Goal: Task Accomplishment & Management: Manage account settings

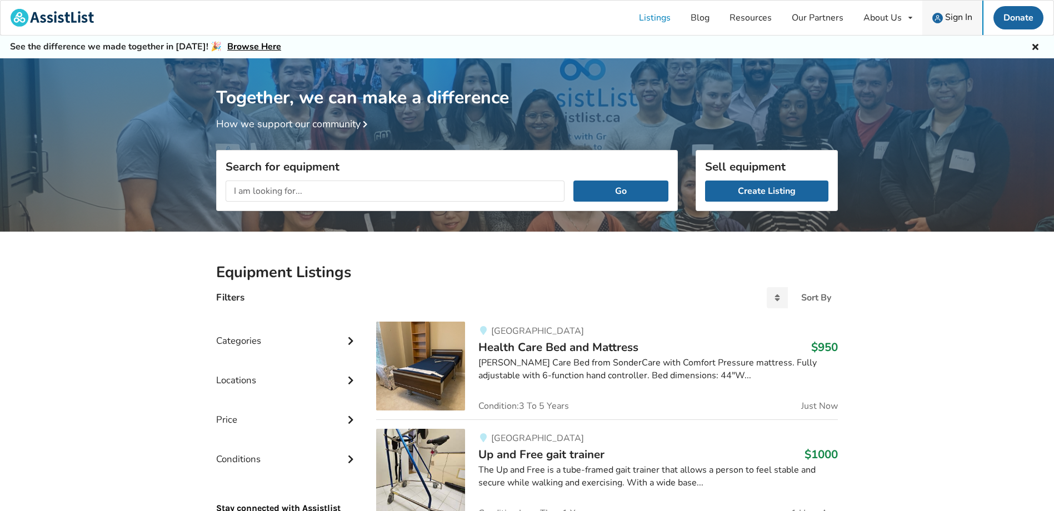
click at [947, 16] on span "Sign In" at bounding box center [958, 17] width 27 height 12
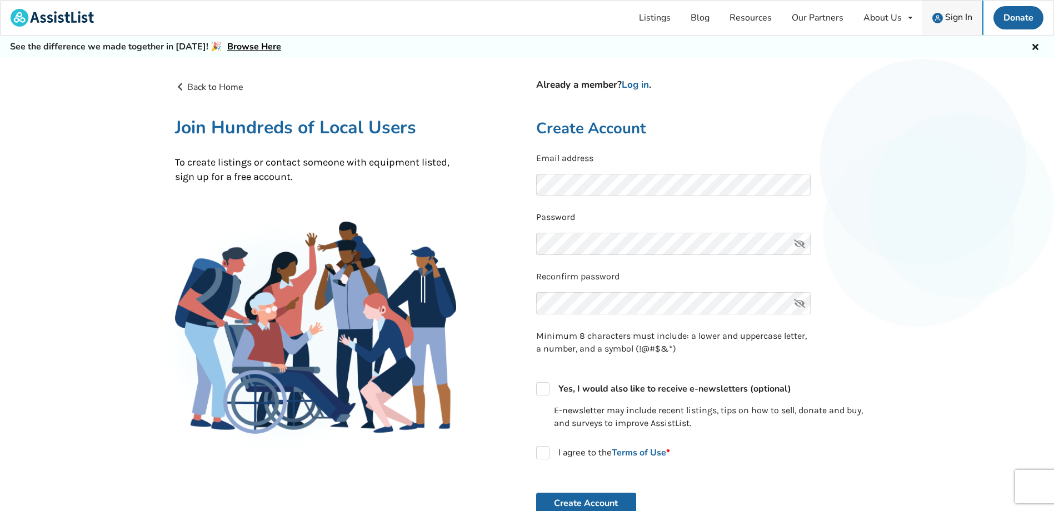
click at [951, 17] on span "Sign In" at bounding box center [958, 17] width 27 height 12
click at [639, 84] on link "Log in" at bounding box center [635, 84] width 27 height 13
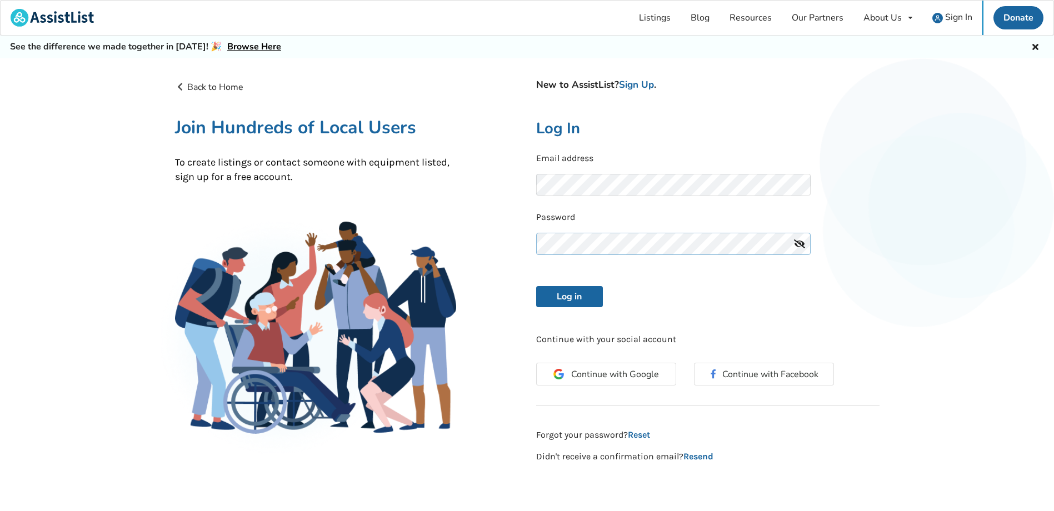
click at [536, 286] on button "Log in" at bounding box center [569, 296] width 67 height 21
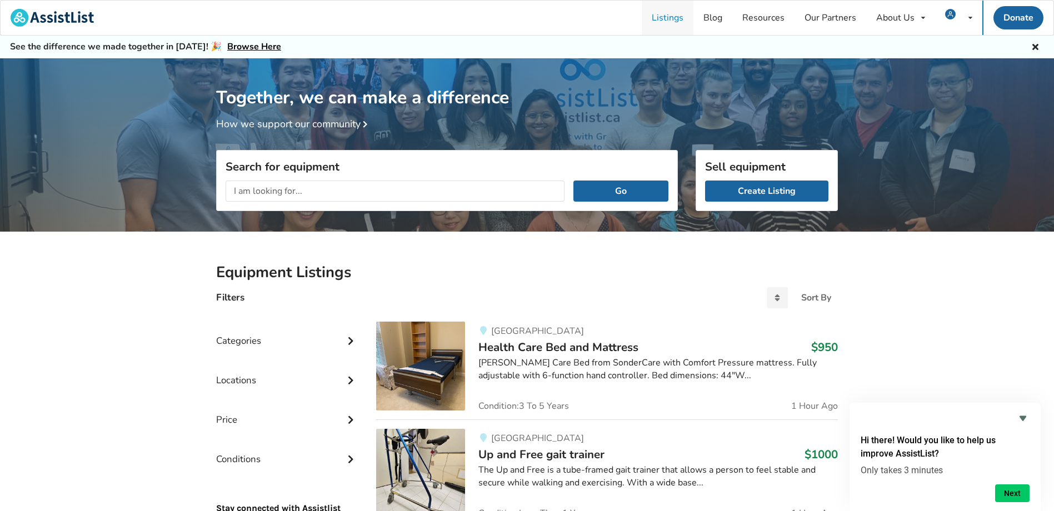
click at [663, 15] on link "Listings" at bounding box center [668, 18] width 52 height 34
click at [741, 171] on h3 "Sell equipment" at bounding box center [766, 166] width 123 height 14
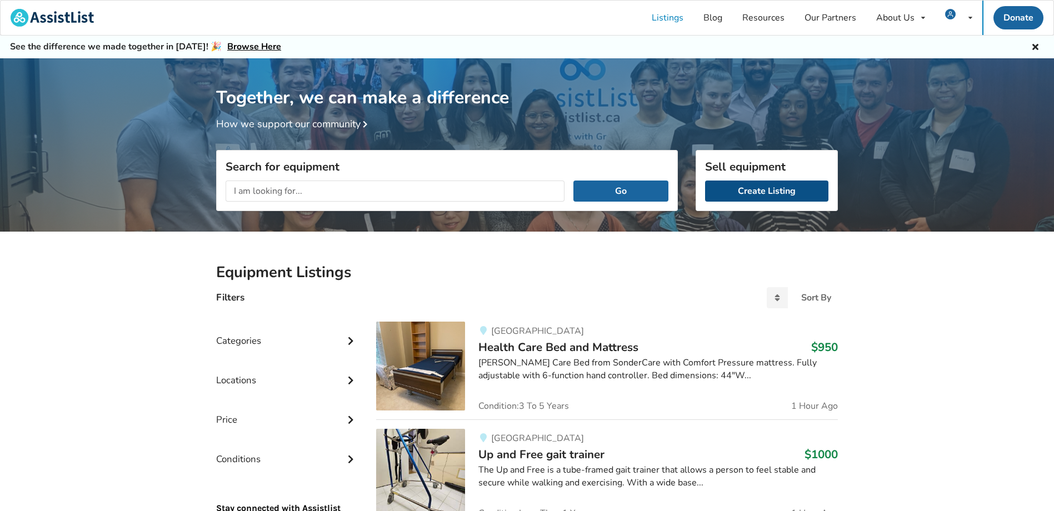
click at [778, 185] on link "Create Listing" at bounding box center [766, 191] width 123 height 21
click at [710, 18] on link "Blog" at bounding box center [712, 18] width 39 height 34
click at [764, 18] on link "Resources" at bounding box center [763, 18] width 62 height 34
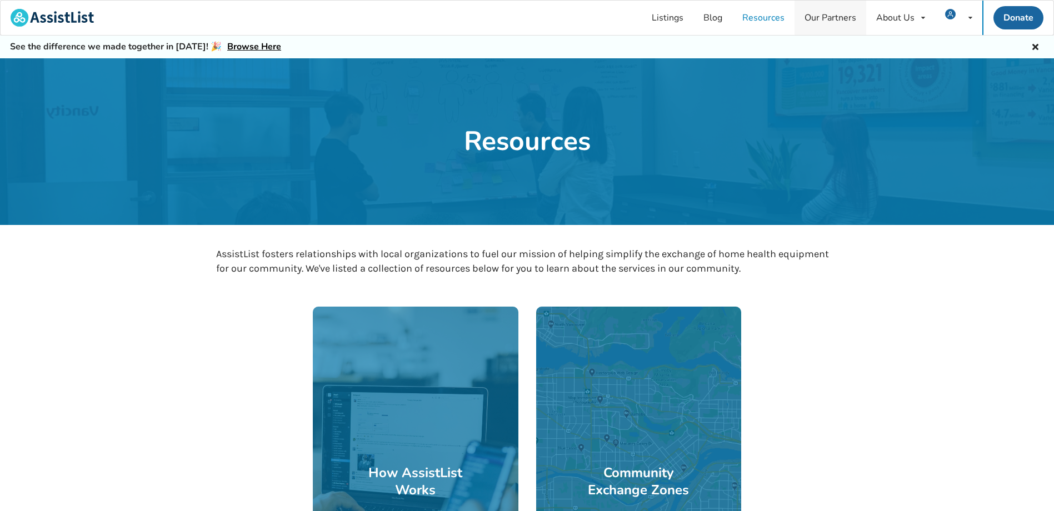
click at [830, 14] on link "Our Partners" at bounding box center [830, 18] width 72 height 34
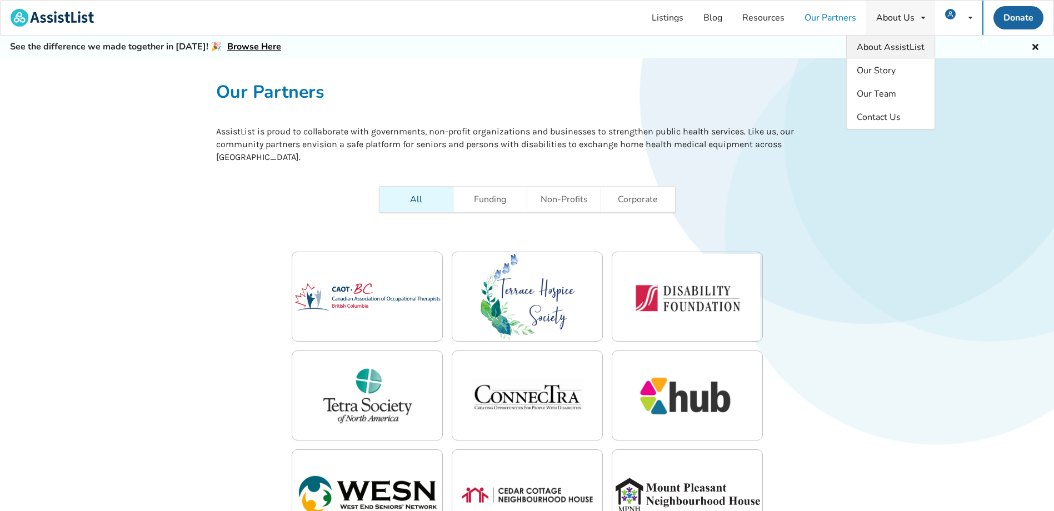
click at [883, 46] on span "About AssistList" at bounding box center [891, 47] width 68 height 12
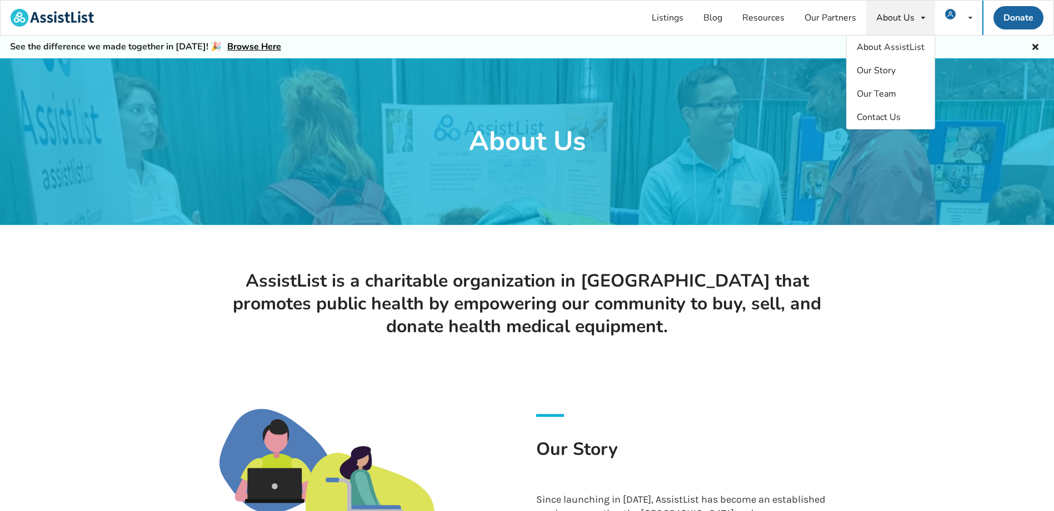
click at [1034, 48] on icon at bounding box center [1035, 45] width 11 height 9
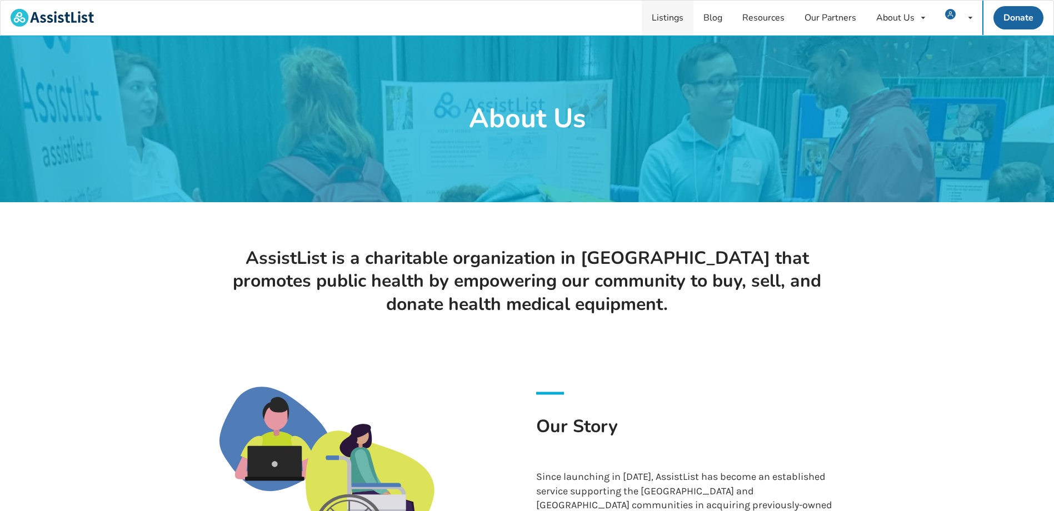
click at [664, 15] on link "Listings" at bounding box center [668, 18] width 52 height 34
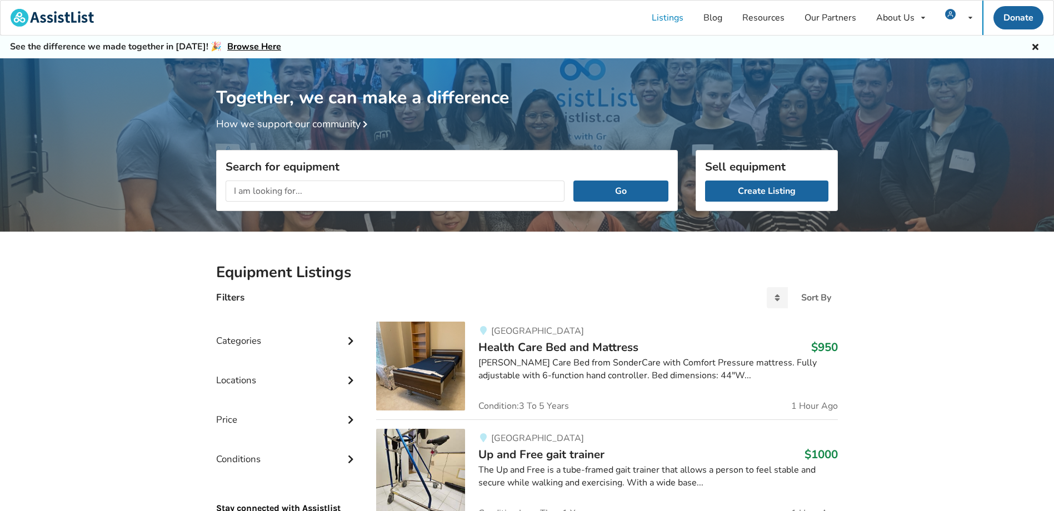
click at [295, 191] on input "text" at bounding box center [395, 191] width 339 height 21
type input "m"
click at [573, 181] on button "Go" at bounding box center [620, 191] width 95 height 21
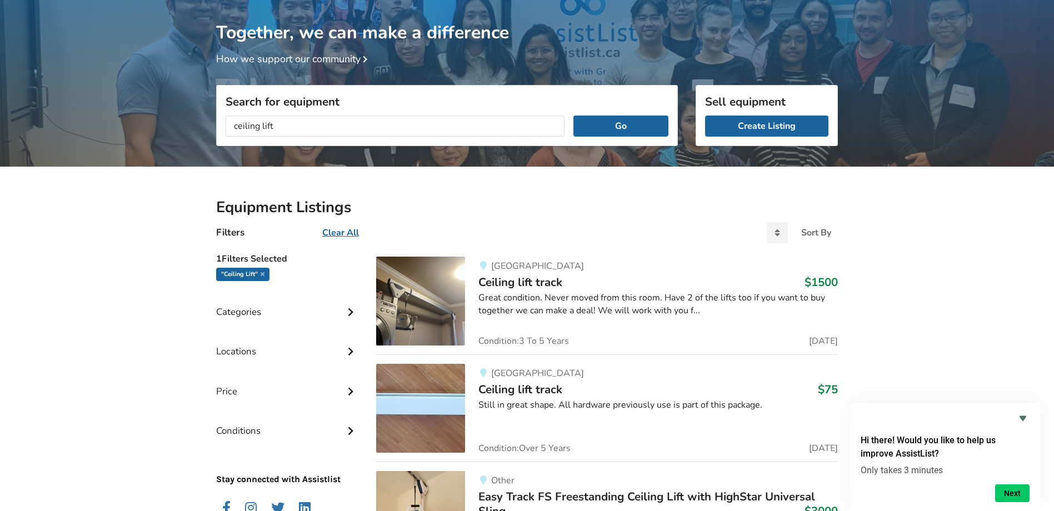
scroll to position [23, 0]
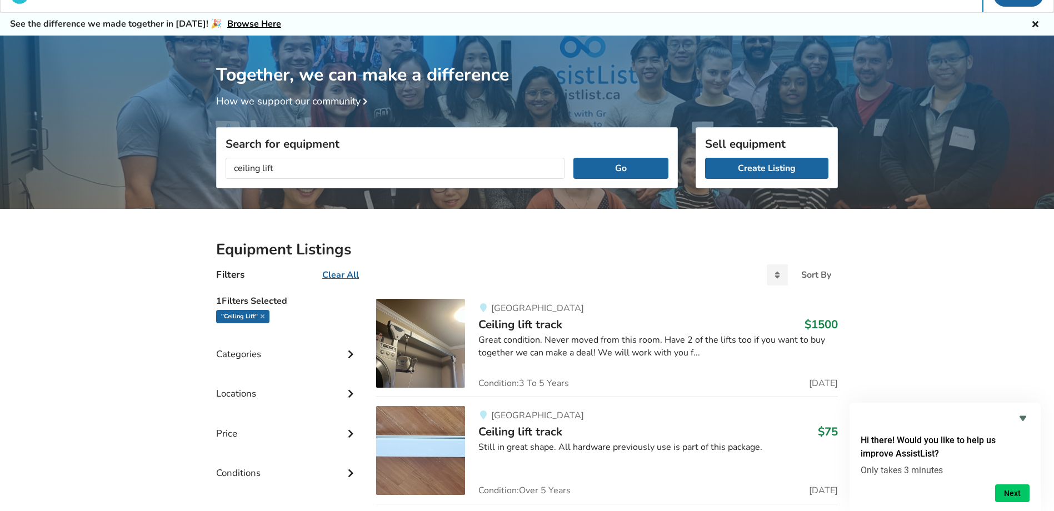
click at [261, 168] on input "ceiling lift" at bounding box center [395, 168] width 339 height 21
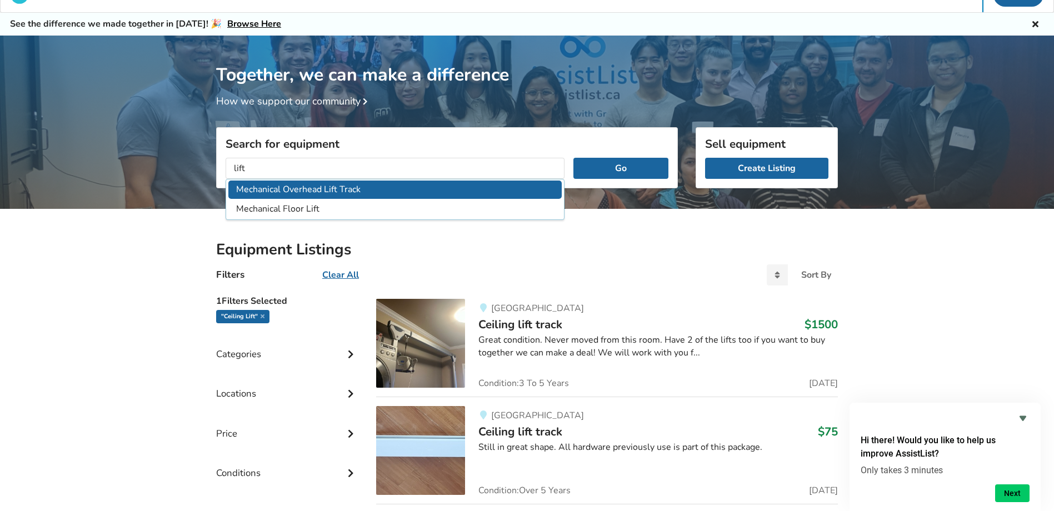
click at [282, 189] on li "Mechanical Overhead Lift Track" at bounding box center [394, 190] width 333 height 18
type input "Mechanical Overhead Lift Track"
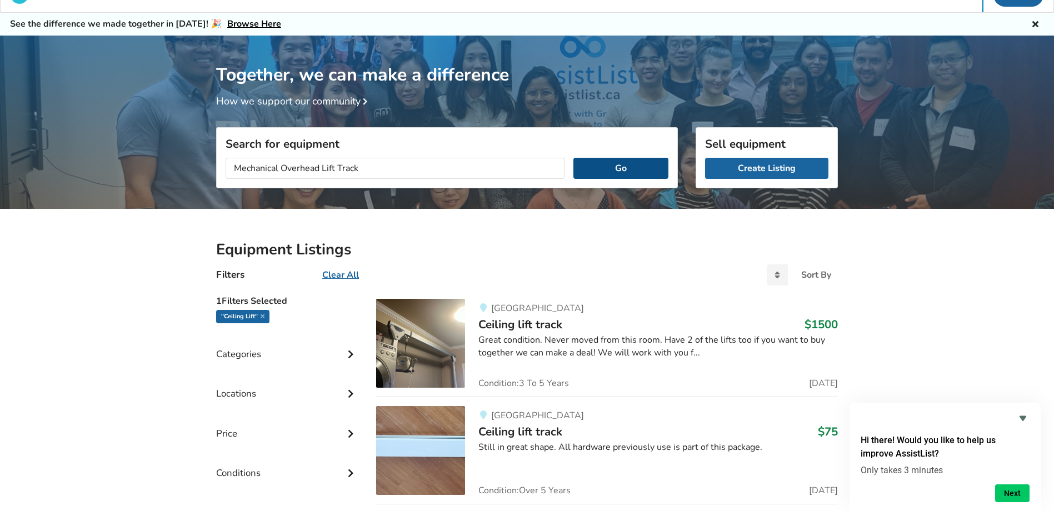
click at [622, 167] on button "Go" at bounding box center [620, 168] width 95 height 21
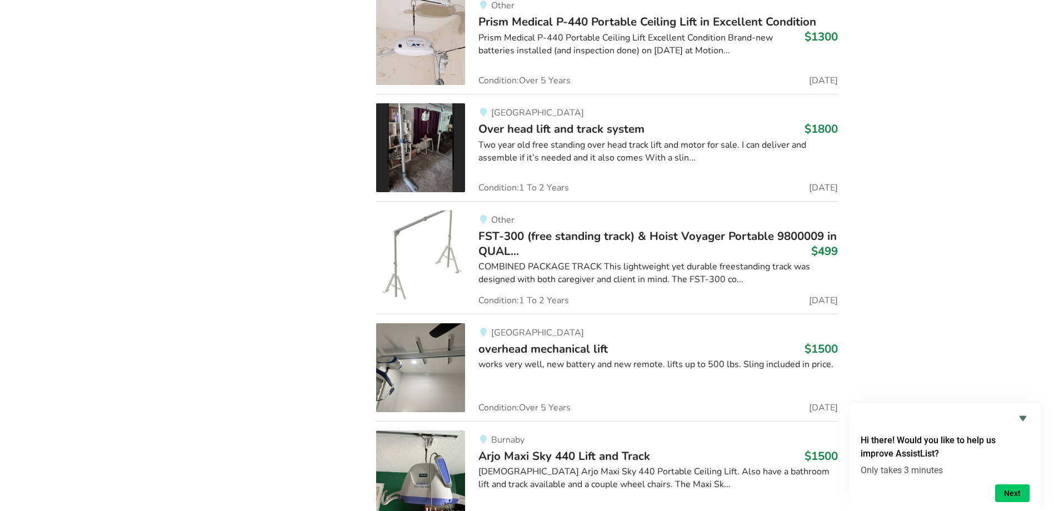
scroll to position [1559, 0]
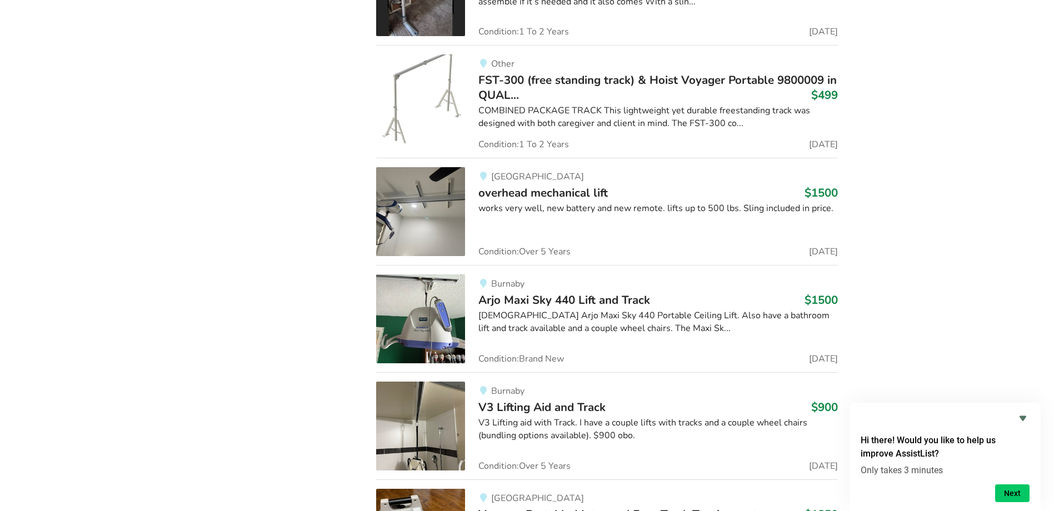
click at [412, 196] on img at bounding box center [420, 211] width 89 height 89
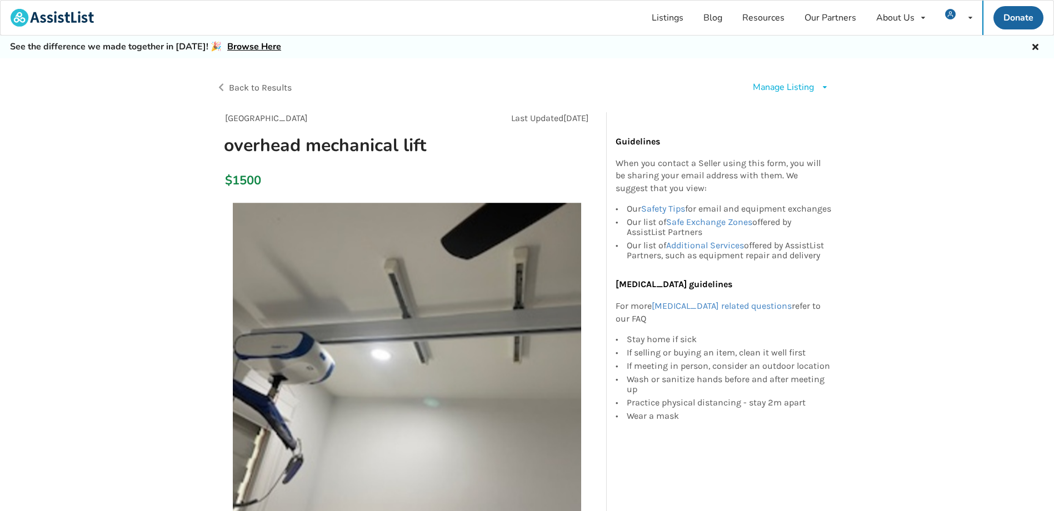
click at [779, 89] on div "Manage Listing" at bounding box center [783, 87] width 61 height 13
click at [792, 114] on span "Edit listing" at bounding box center [801, 112] width 43 height 12
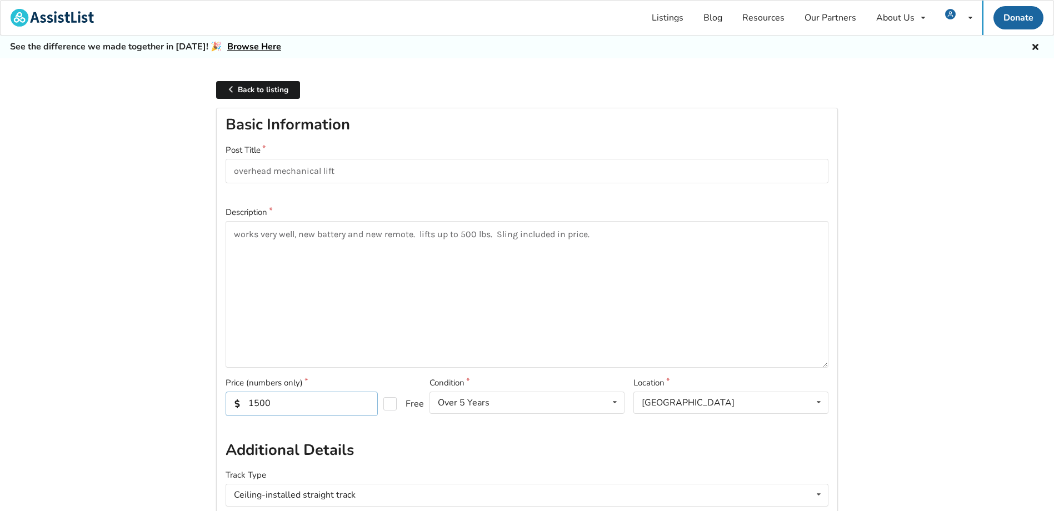
click at [283, 406] on input "1500" at bounding box center [302, 404] width 152 height 24
type input "1000"
click at [364, 368] on form "Basic Information Post Title overhead mechanical lift Description works very we…" at bounding box center [527, 504] width 603 height 779
click at [394, 353] on textarea "works very well, new battery and new remote. lifts up to 500 lbs. Sling include…" at bounding box center [527, 294] width 603 height 147
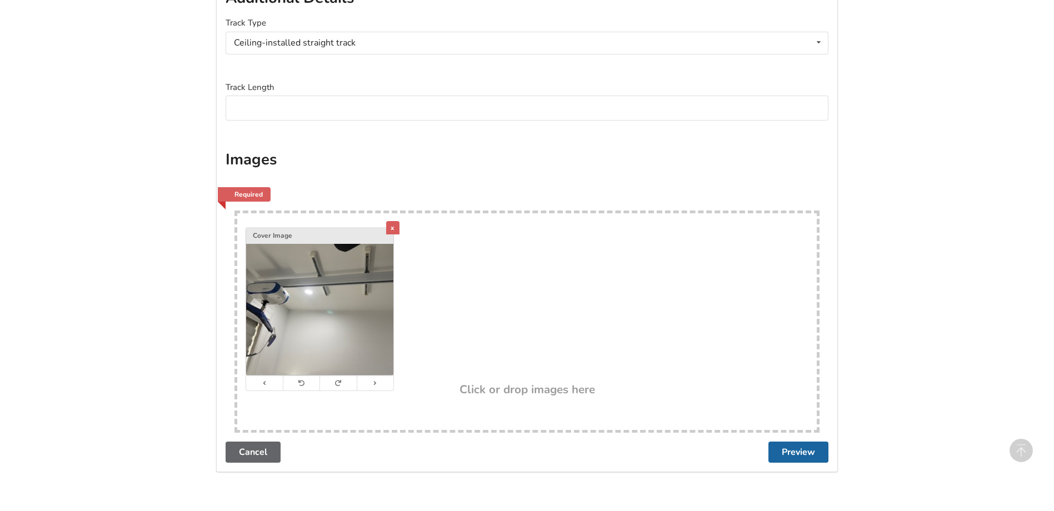
scroll to position [535, 0]
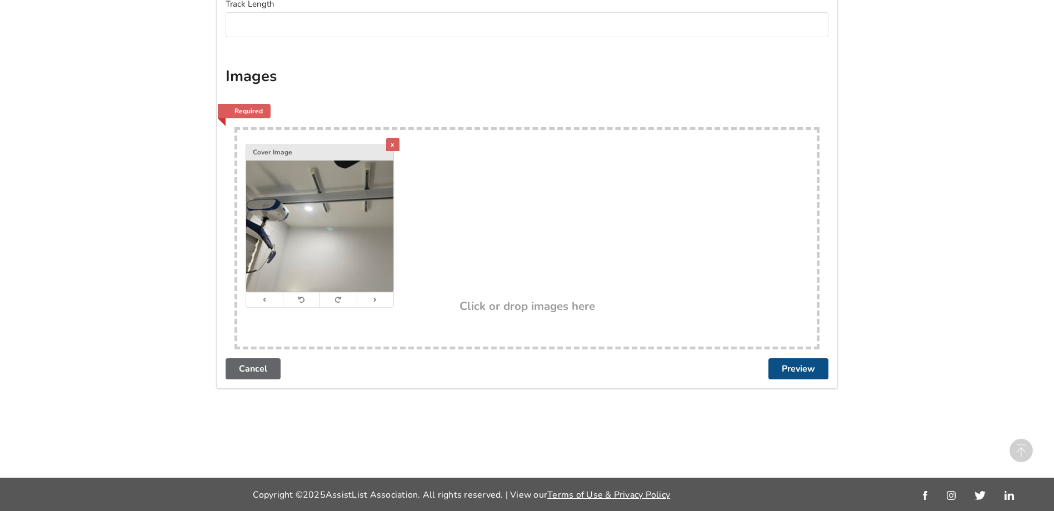
click at [787, 367] on button "Preview" at bounding box center [798, 368] width 60 height 21
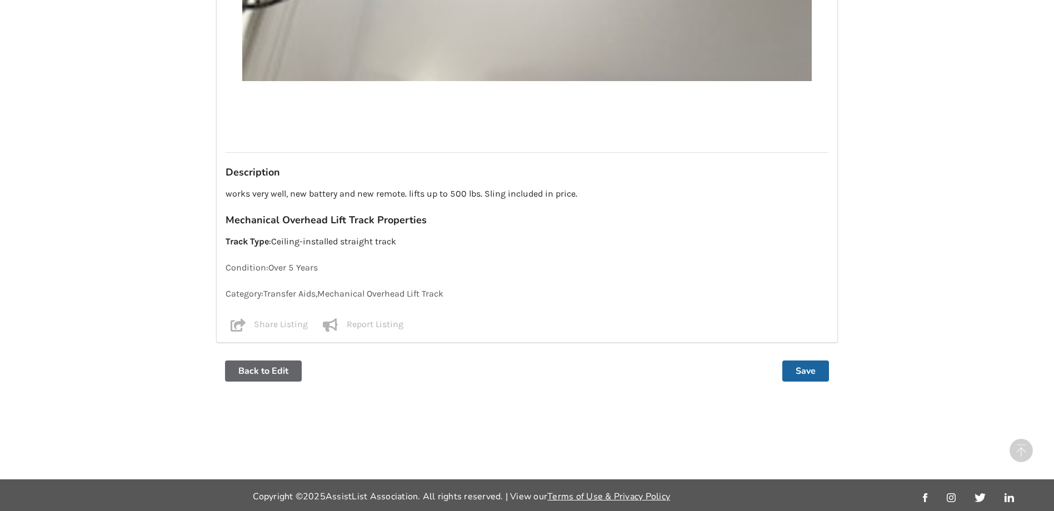
scroll to position [702, 0]
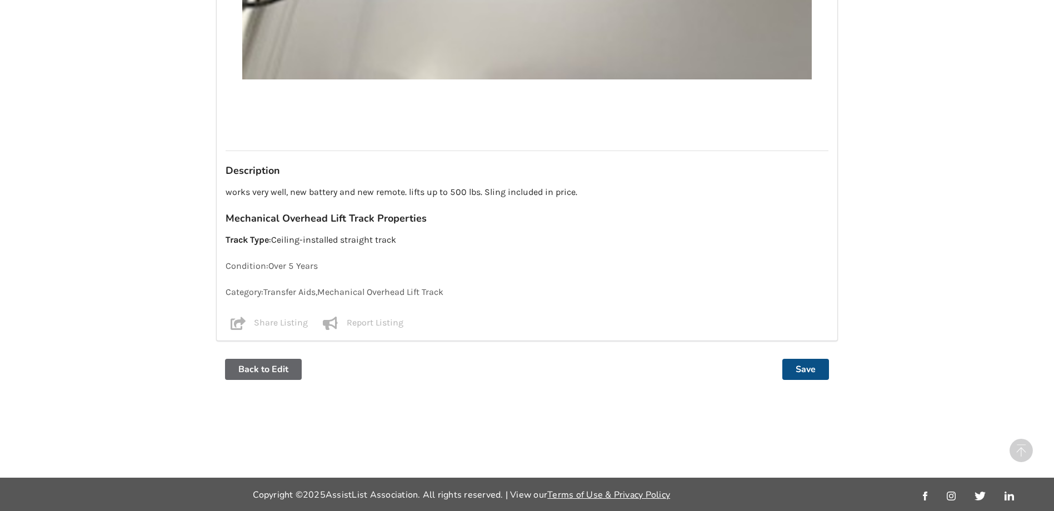
click at [807, 367] on button "Save" at bounding box center [805, 369] width 47 height 21
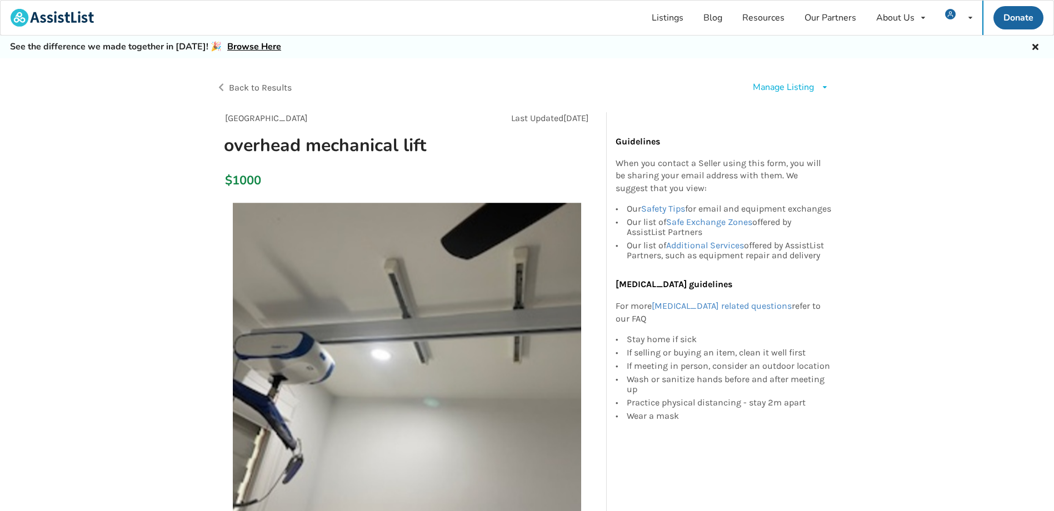
click at [782, 89] on div "Manage Listing" at bounding box center [783, 87] width 61 height 13
click at [789, 132] on span "Renew listing" at bounding box center [808, 134] width 56 height 12
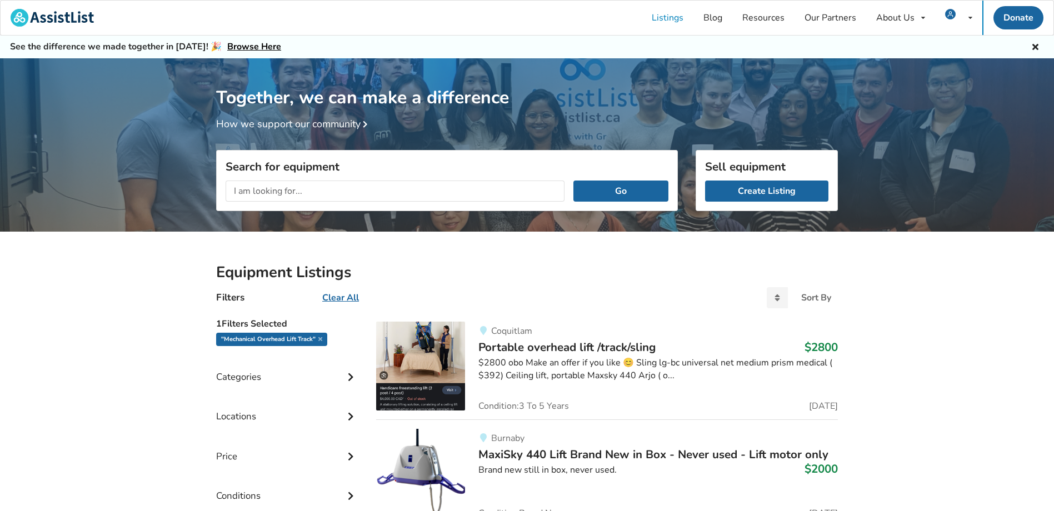
click at [305, 191] on input "text" at bounding box center [395, 191] width 339 height 21
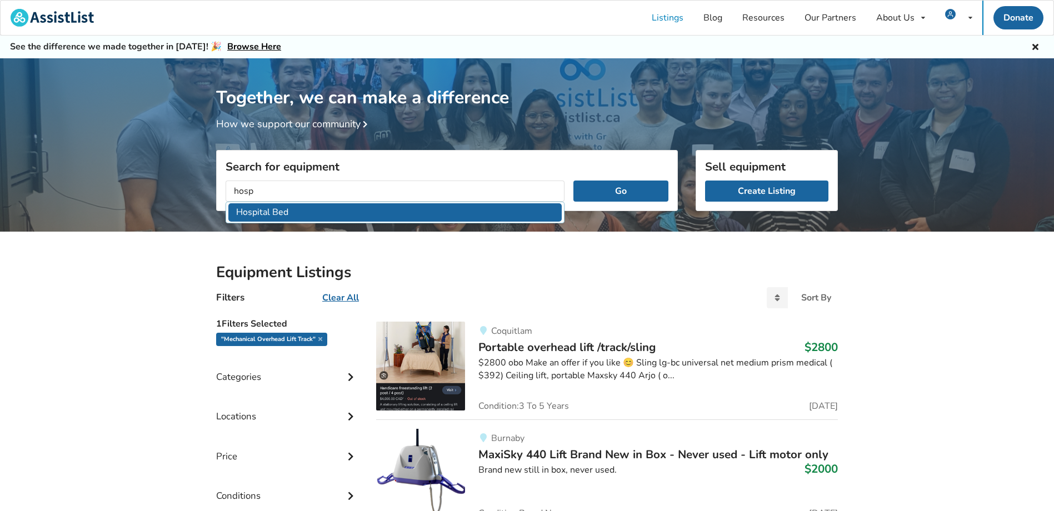
click at [250, 217] on li "Hospital Bed" at bounding box center [394, 212] width 333 height 18
type input "Hospital Bed"
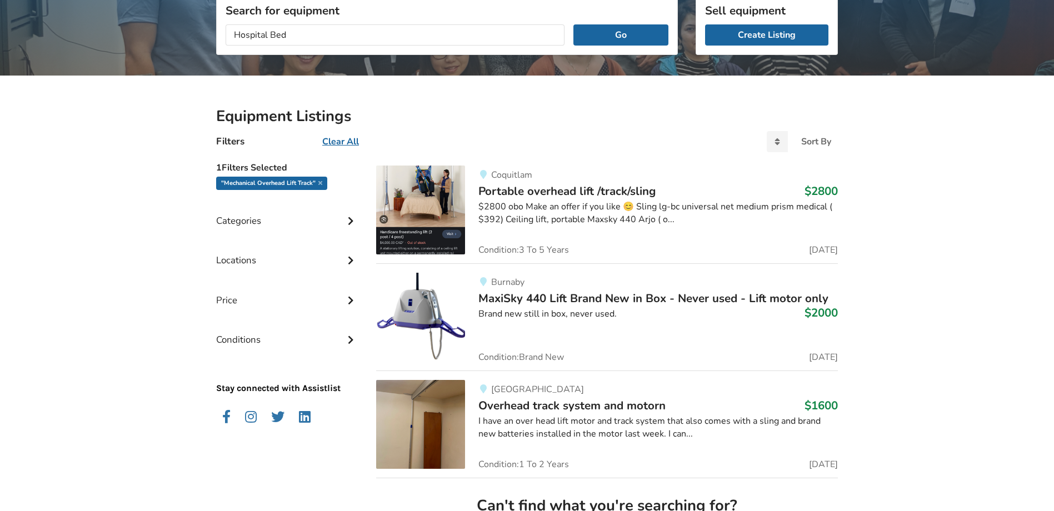
scroll to position [167, 0]
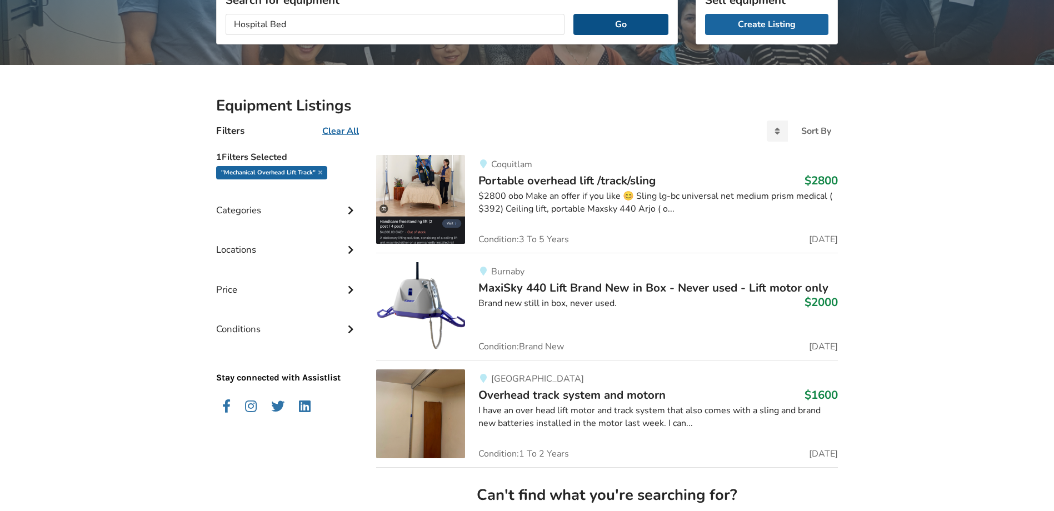
click at [620, 28] on button "Go" at bounding box center [620, 24] width 95 height 21
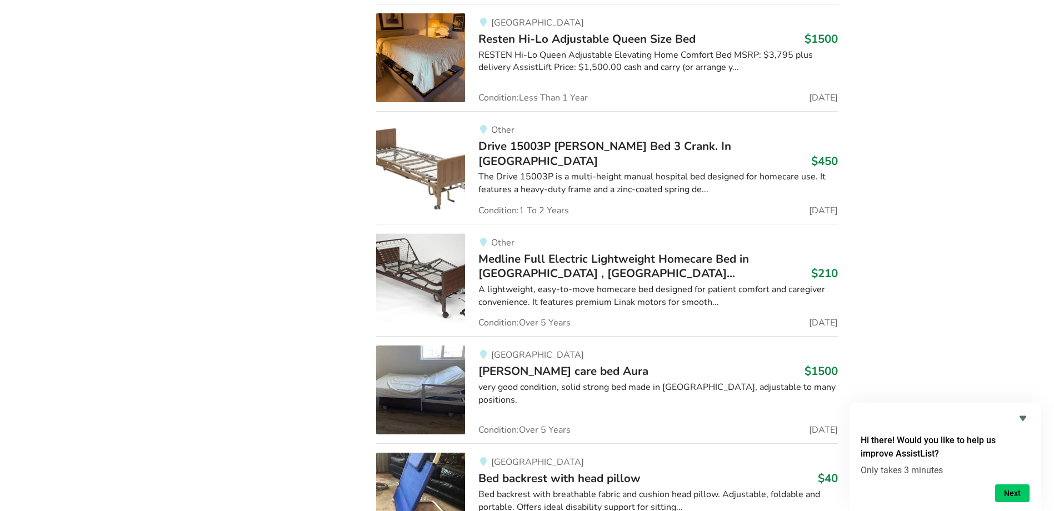
scroll to position [5210, 0]
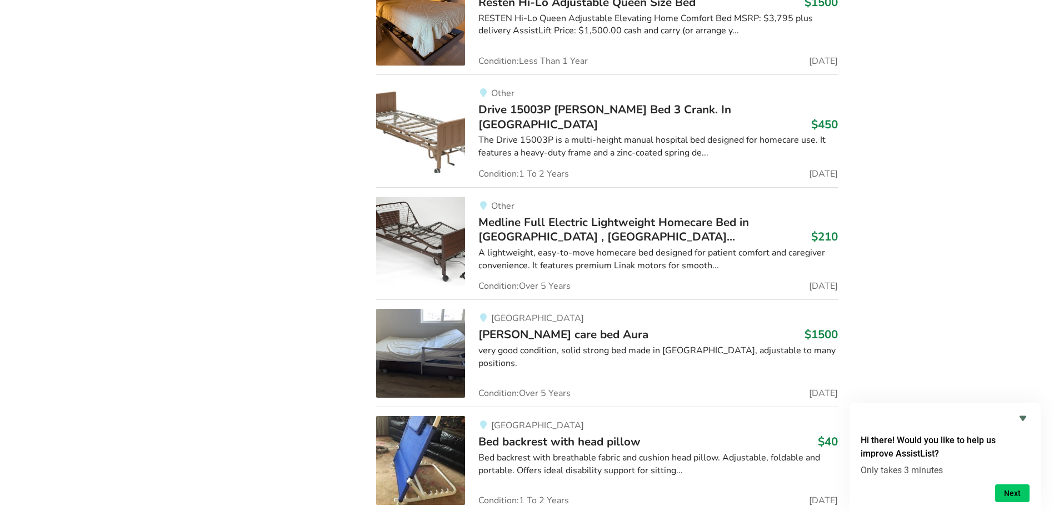
click at [429, 324] on img at bounding box center [420, 353] width 89 height 89
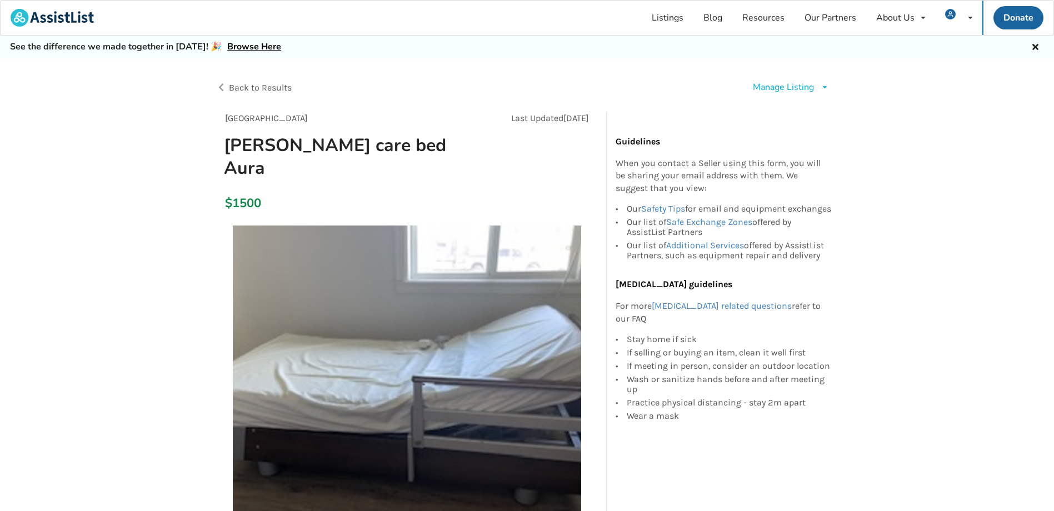
click at [779, 88] on div "Manage Listing" at bounding box center [783, 87] width 61 height 13
click at [785, 113] on span "Edit listing" at bounding box center [801, 112] width 43 height 12
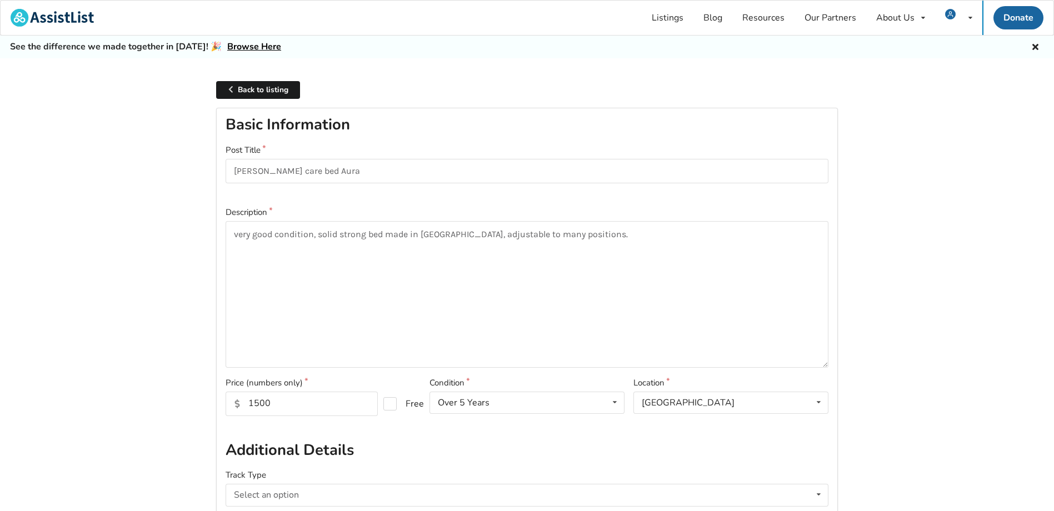
type input "S/N 0719 1092222"
click at [275, 401] on input "1500" at bounding box center [302, 404] width 152 height 24
type input "1000"
click at [394, 283] on textarea "very good condition, solid strong bed made in [GEOGRAPHIC_DATA], adjustable to …" at bounding box center [527, 294] width 603 height 147
click at [340, 173] on input "Malsch care bed Aura" at bounding box center [527, 171] width 603 height 25
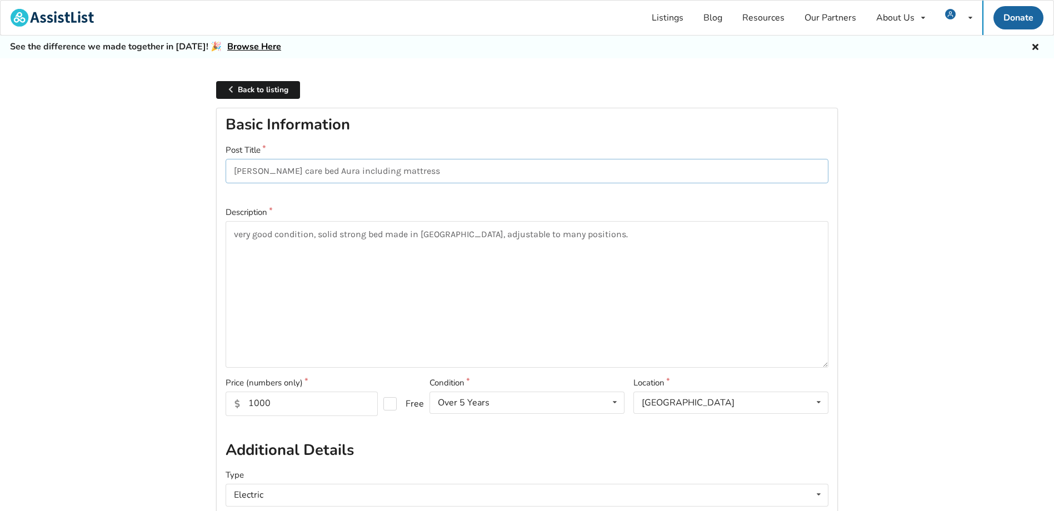
type input "[PERSON_NAME] care bed Aura including mattress"
click at [341, 247] on textarea "very good condition, solid strong bed made in [GEOGRAPHIC_DATA], adjustable to …" at bounding box center [527, 294] width 603 height 147
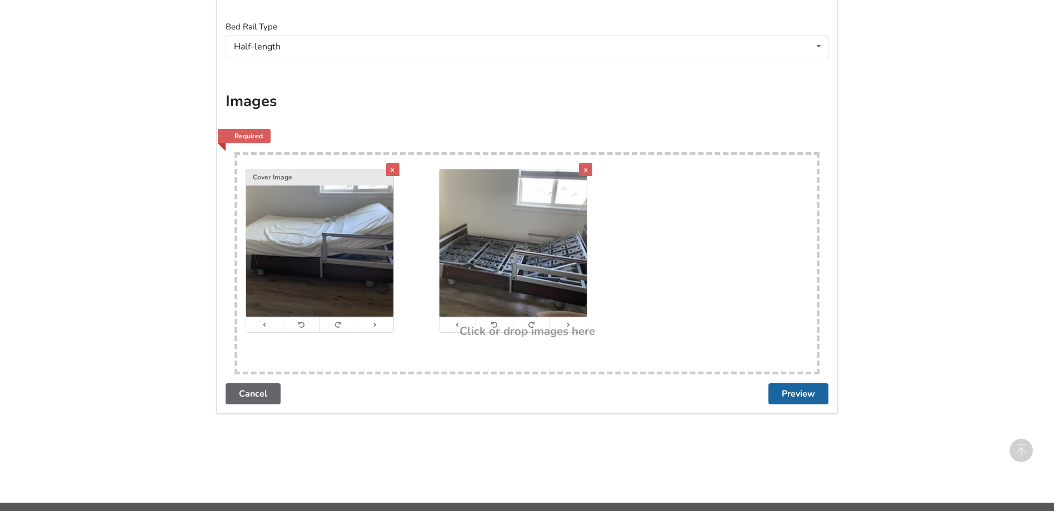
scroll to position [728, 0]
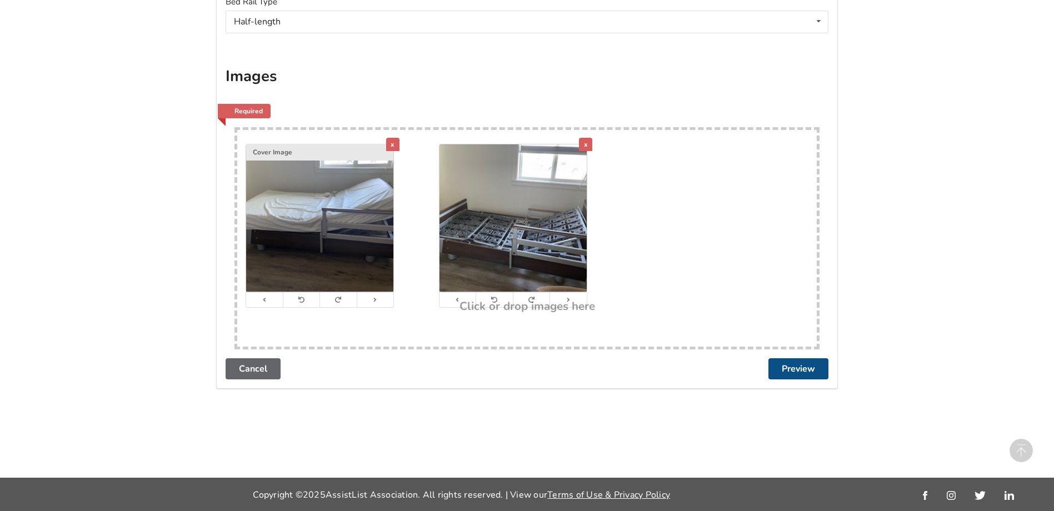
click at [787, 368] on button "Preview" at bounding box center [798, 368] width 60 height 21
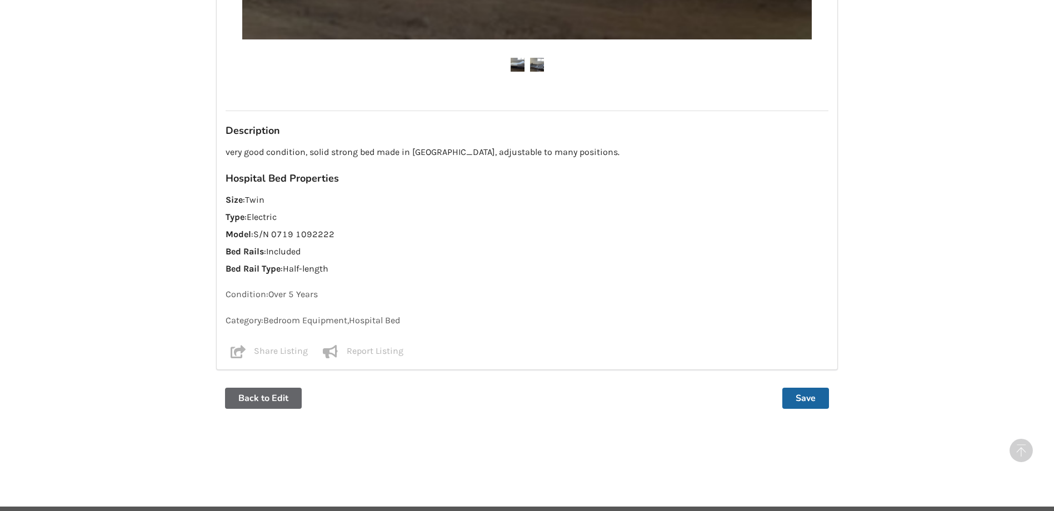
scroll to position [770, 0]
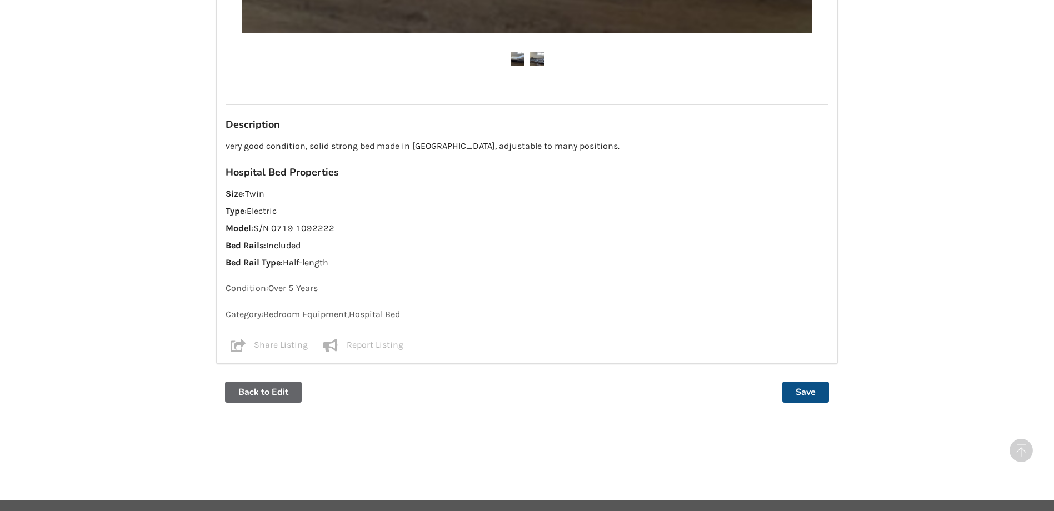
click at [808, 382] on button "Save" at bounding box center [805, 392] width 47 height 21
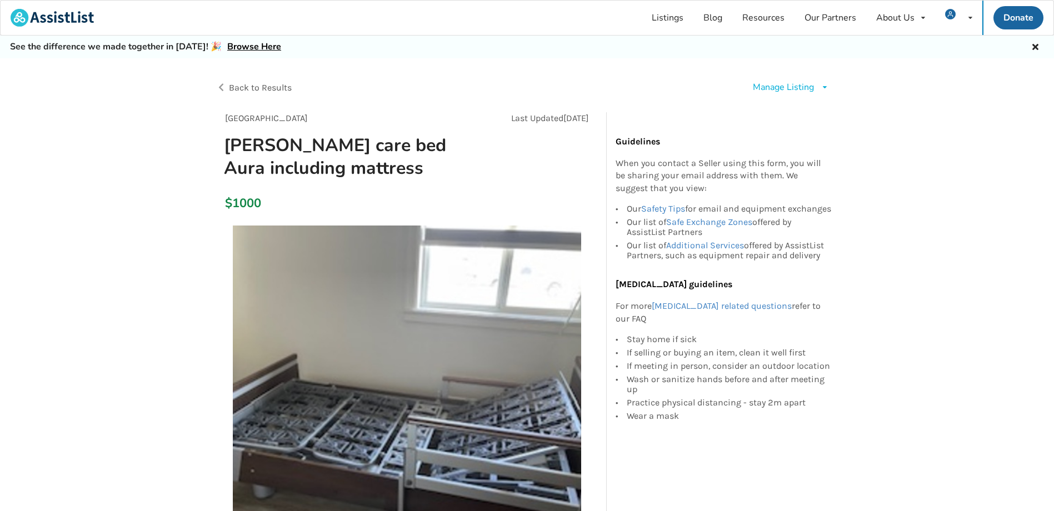
click at [770, 85] on div "Manage Listing" at bounding box center [783, 87] width 61 height 13
click at [788, 134] on span "Renew listing" at bounding box center [808, 134] width 56 height 12
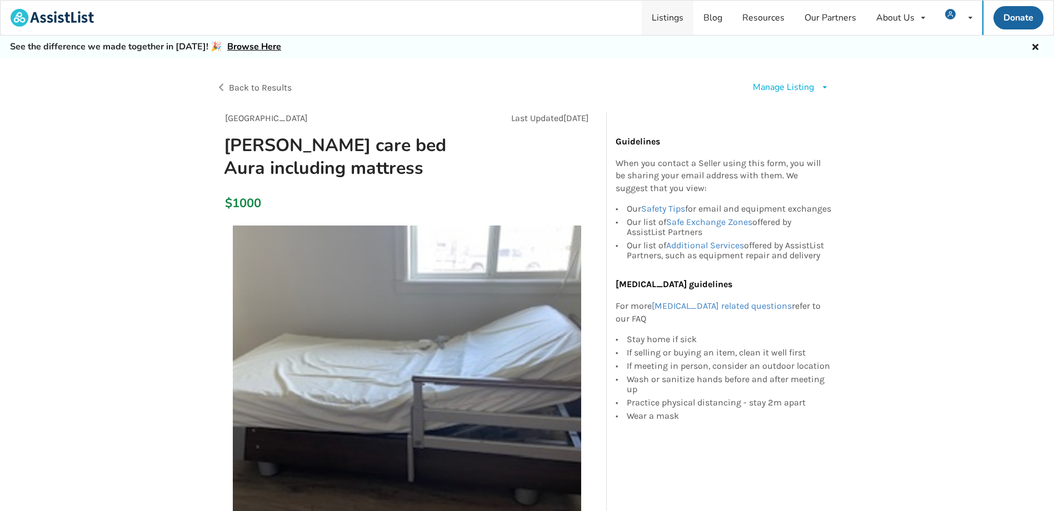
click at [658, 18] on link "Listings" at bounding box center [668, 18] width 52 height 34
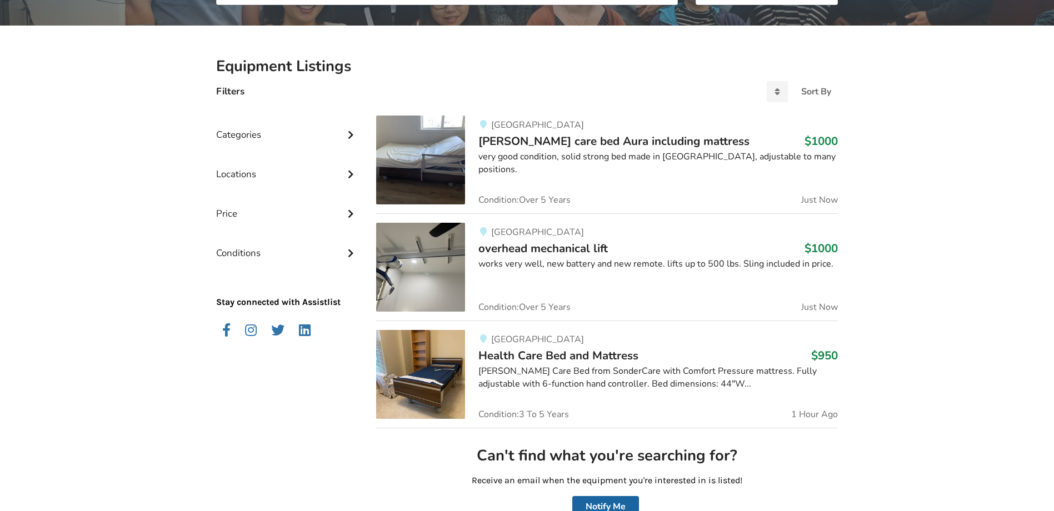
scroll to position [147, 0]
